Goal: Find specific page/section: Find specific page/section

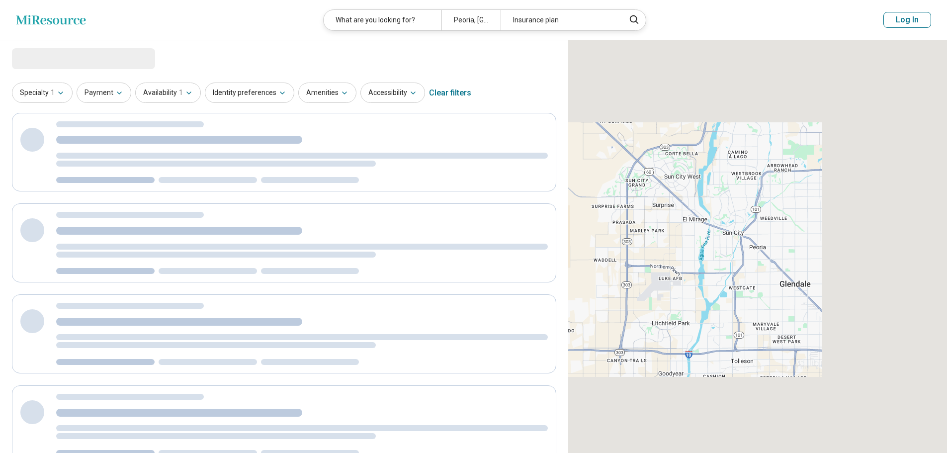
select select "***"
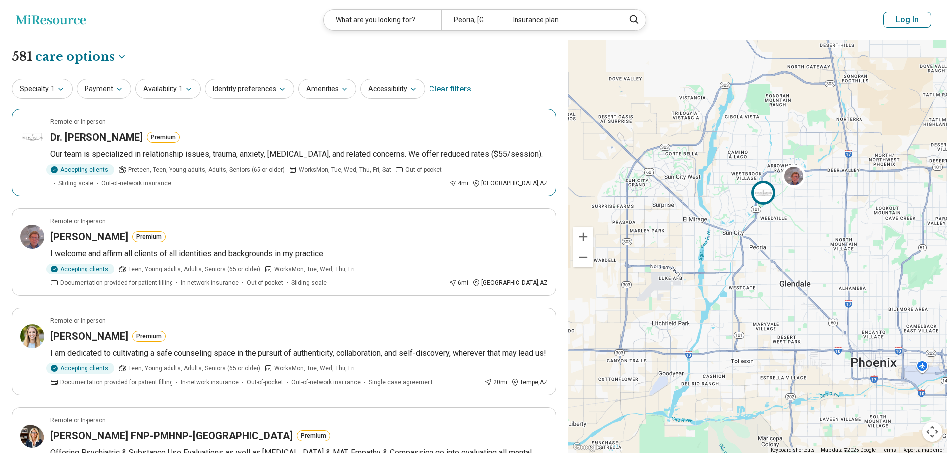
click at [82, 135] on h3 "Dr. [PERSON_NAME]" at bounding box center [96, 137] width 92 height 14
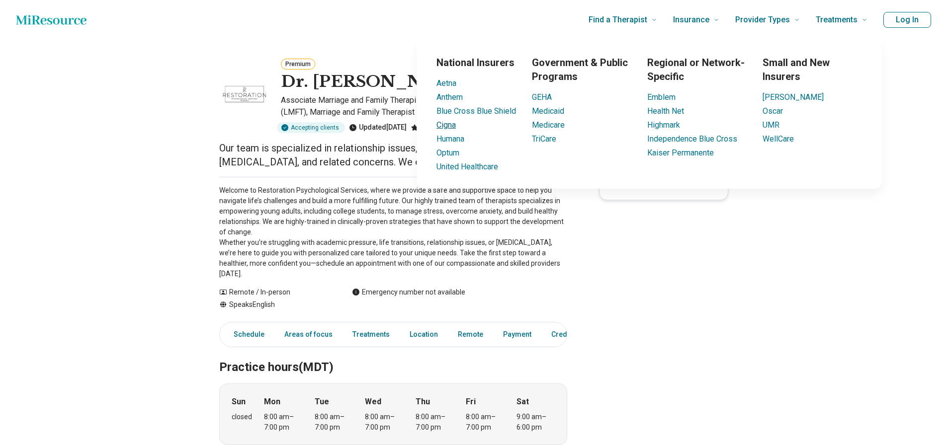
click at [447, 123] on link "Cigna" at bounding box center [445, 124] width 19 height 9
